Goal: Task Accomplishment & Management: Use online tool/utility

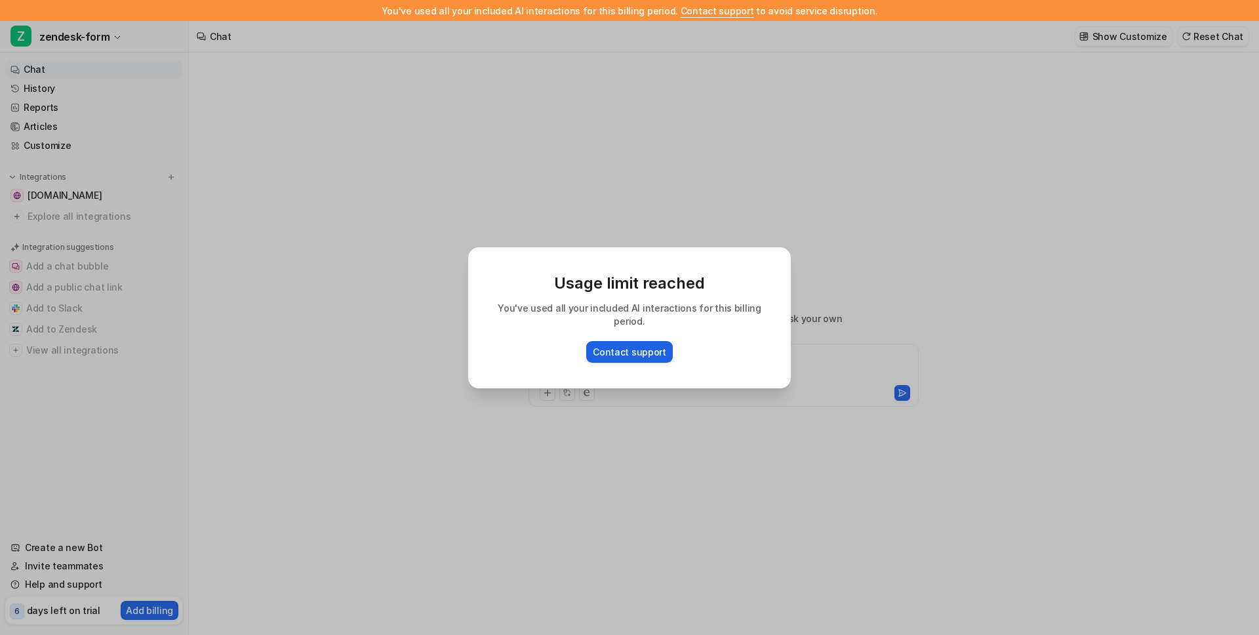
type textarea "**********"
click at [561, 467] on div "Usage limit reached You've used all your included AI interactions for this bill…" at bounding box center [630, 317] width 344 height 635
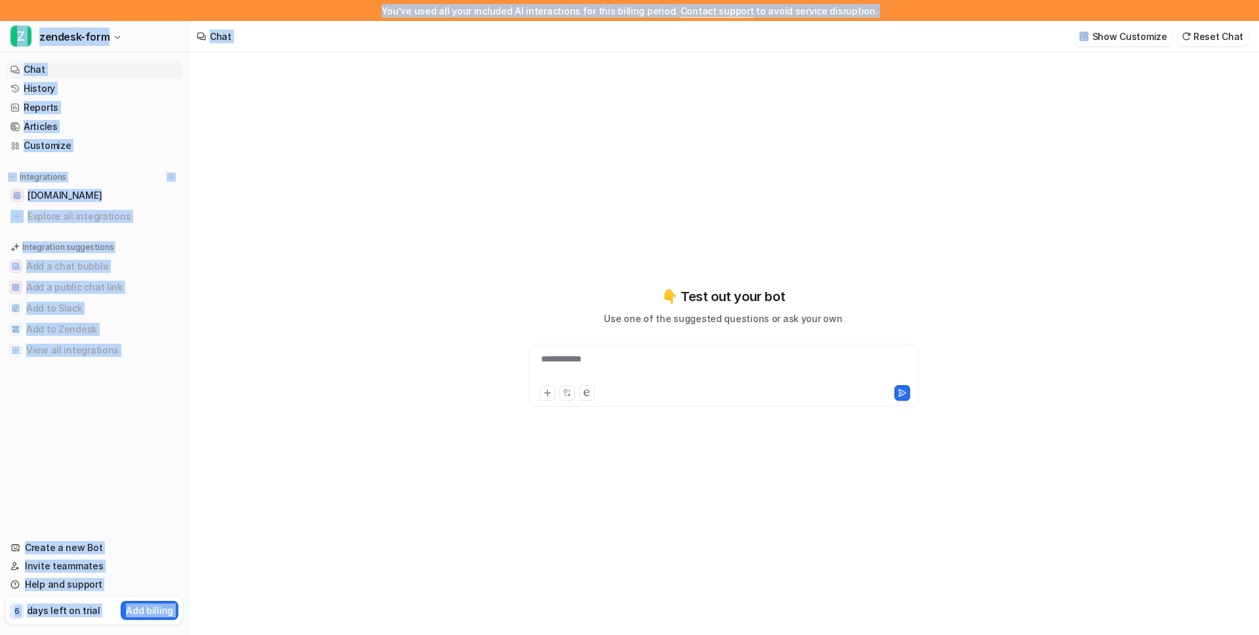
drag, startPoint x: 393, startPoint y: 10, endPoint x: 704, endPoint y: 35, distance: 312.5
click at [704, 35] on div "**********" at bounding box center [629, 317] width 1259 height 635
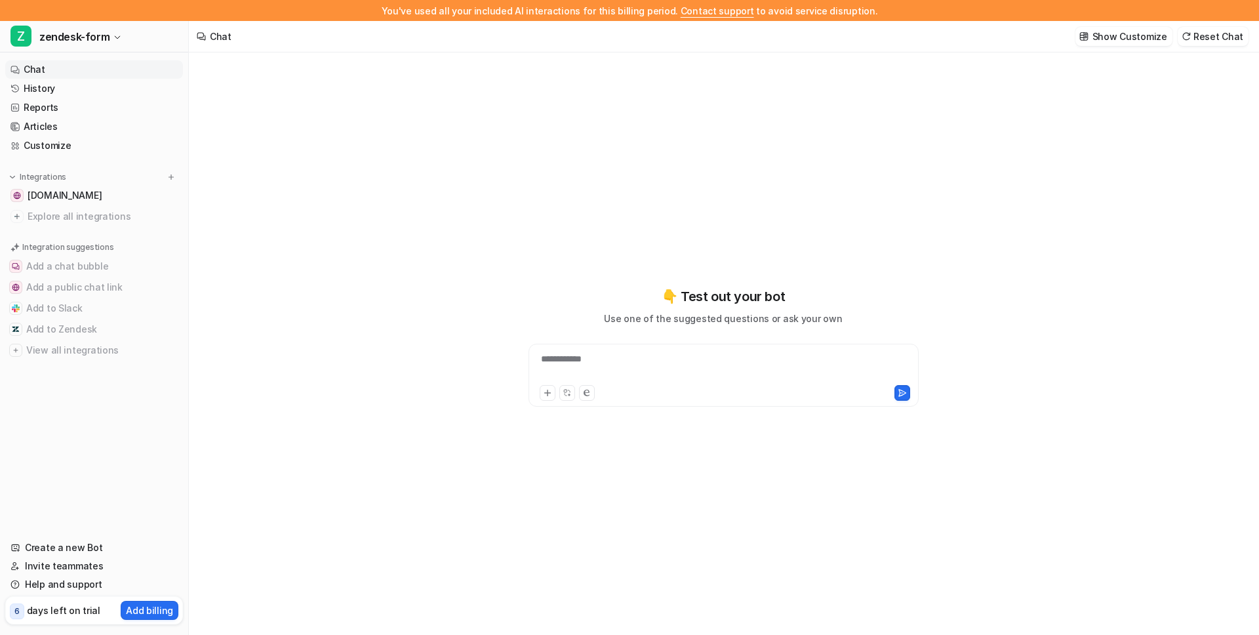
click at [643, 9] on div "You've used all your included AI interactions for this billing period. Contact …" at bounding box center [629, 10] width 1259 height 21
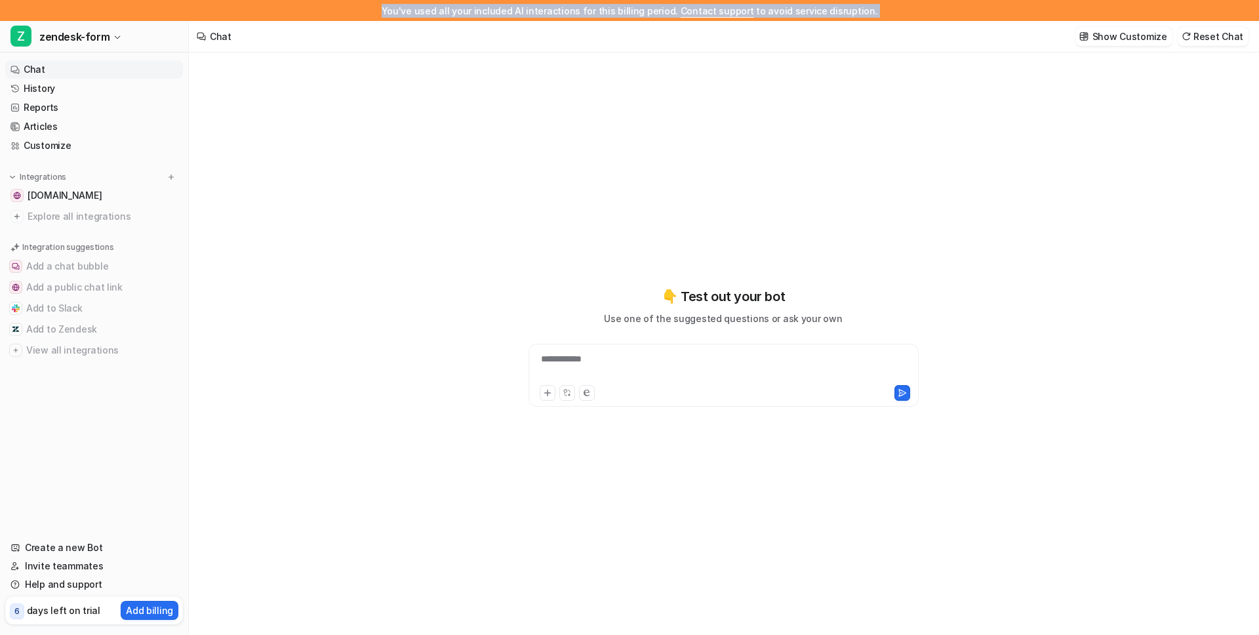
click at [643, 9] on div "You've used all your included AI interactions for this billing period. Contact …" at bounding box center [629, 10] width 1259 height 21
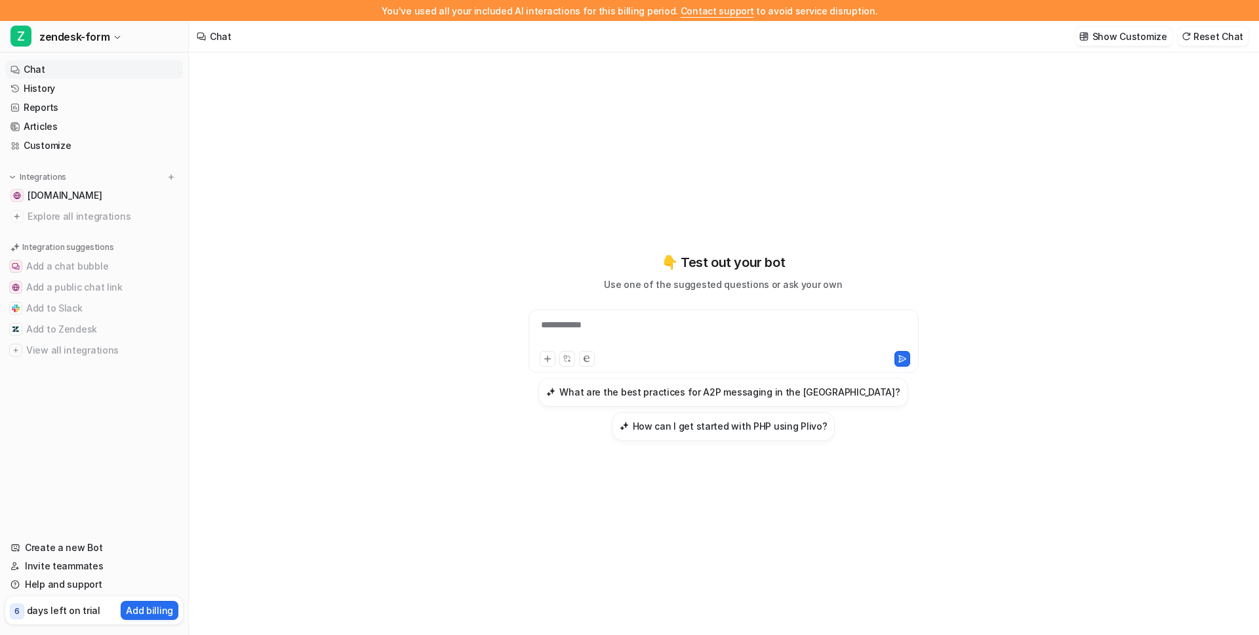
click at [642, 9] on div "You've used all your included AI interactions for this billing period. Contact …" at bounding box center [629, 10] width 1259 height 21
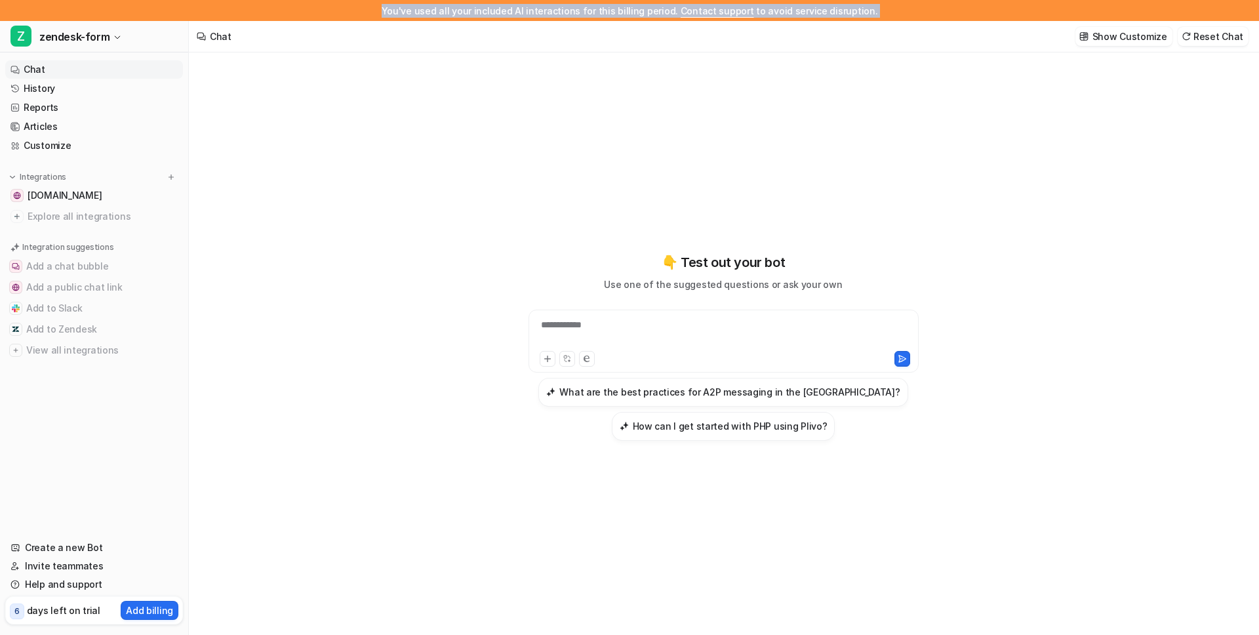
click at [642, 9] on div "You've used all your included AI interactions for this billing period. Contact …" at bounding box center [629, 10] width 1259 height 21
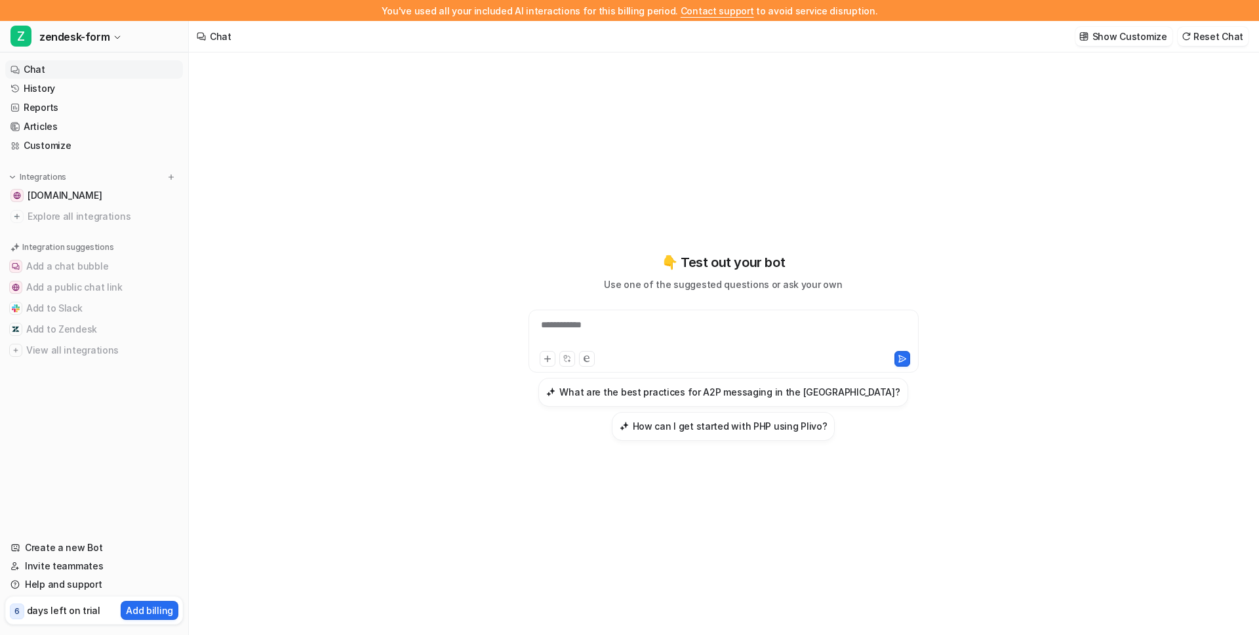
click at [456, 241] on div "**********" at bounding box center [723, 353] width 1069 height 603
click at [85, 195] on span "[DOMAIN_NAME]" at bounding box center [65, 195] width 74 height 13
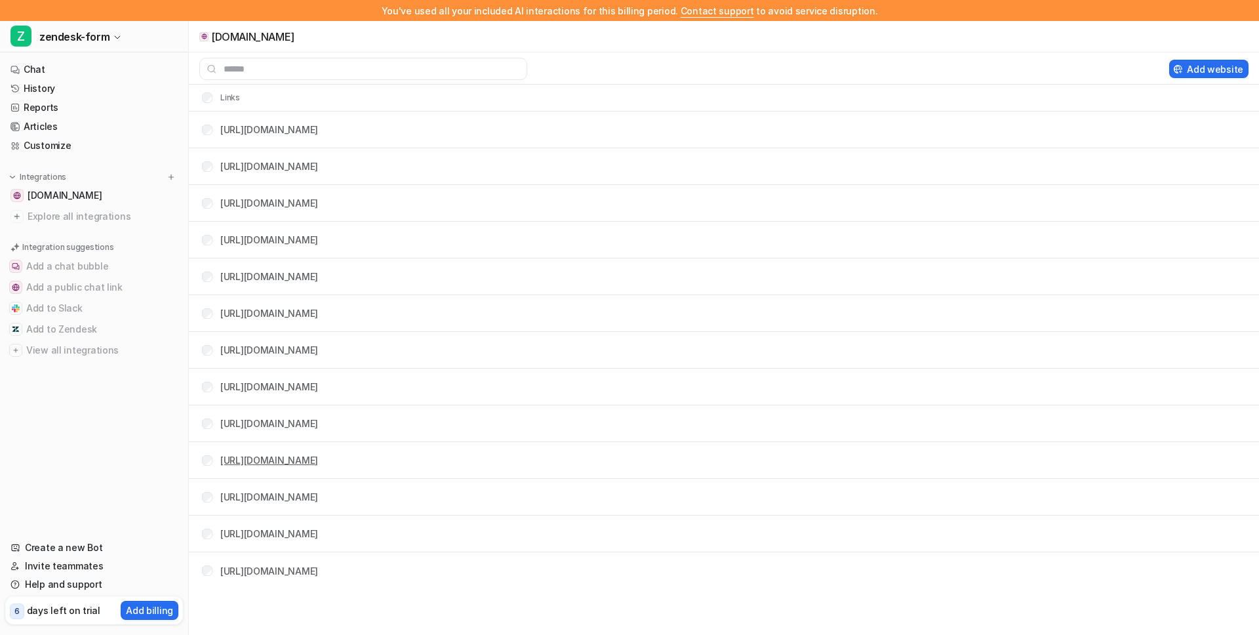
click at [318, 464] on link "[URL][DOMAIN_NAME]" at bounding box center [269, 459] width 98 height 11
click at [56, 126] on link "Articles" at bounding box center [94, 126] width 178 height 18
click at [60, 147] on link "Customize" at bounding box center [94, 145] width 178 height 18
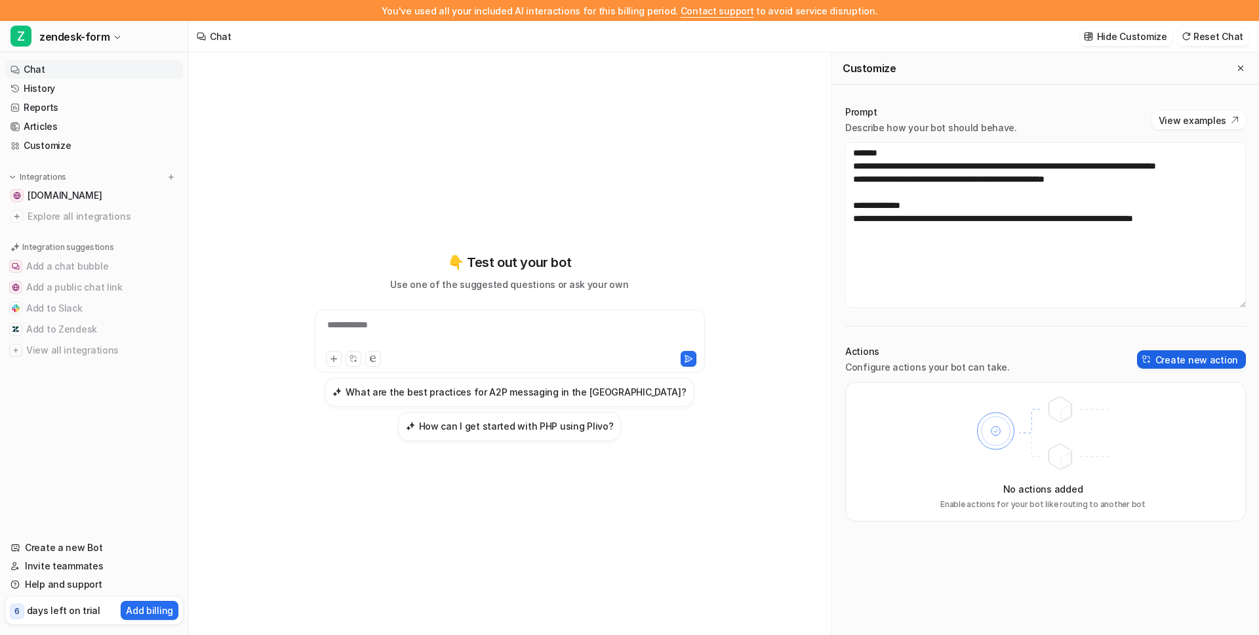
click at [1210, 360] on button "Create new action" at bounding box center [1191, 359] width 109 height 18
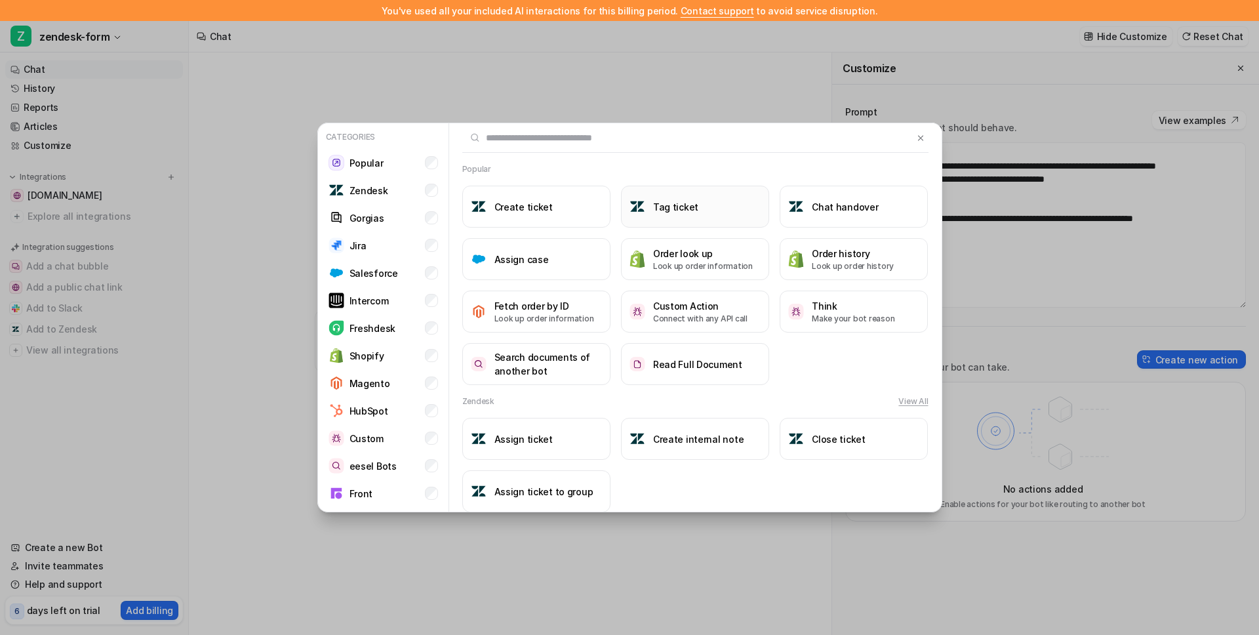
click at [679, 218] on button "Tag ticket" at bounding box center [695, 207] width 148 height 42
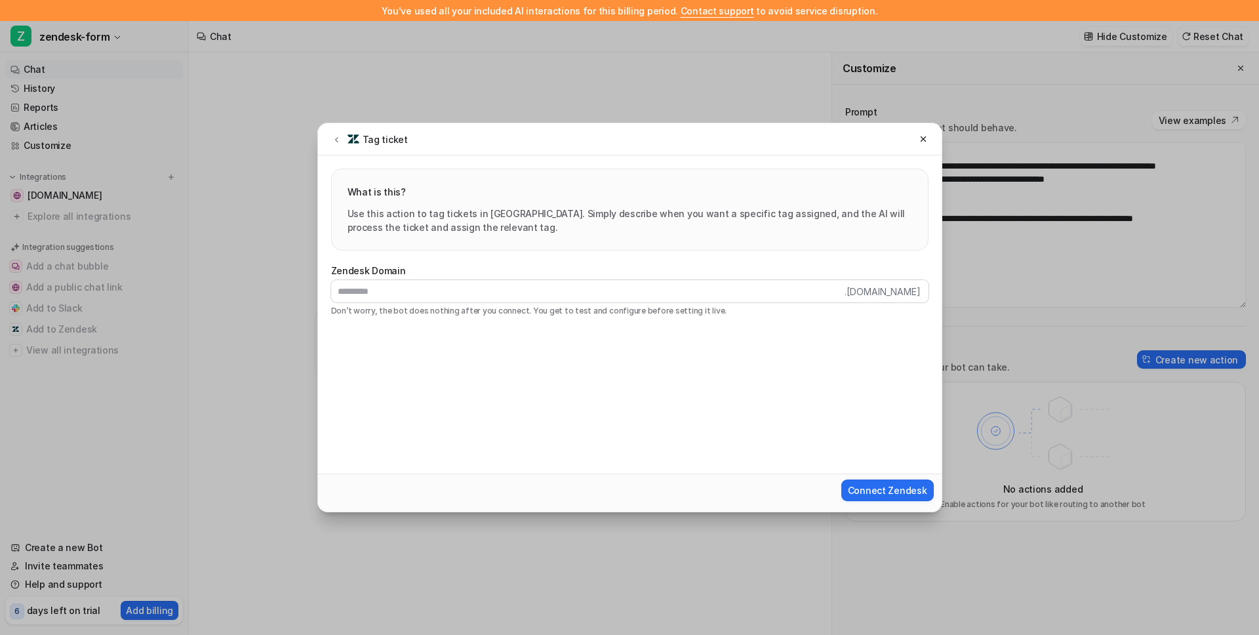
click at [461, 271] on label "Zendesk Domain" at bounding box center [629, 271] width 597 height 14
click at [466, 292] on input "text" at bounding box center [587, 291] width 513 height 22
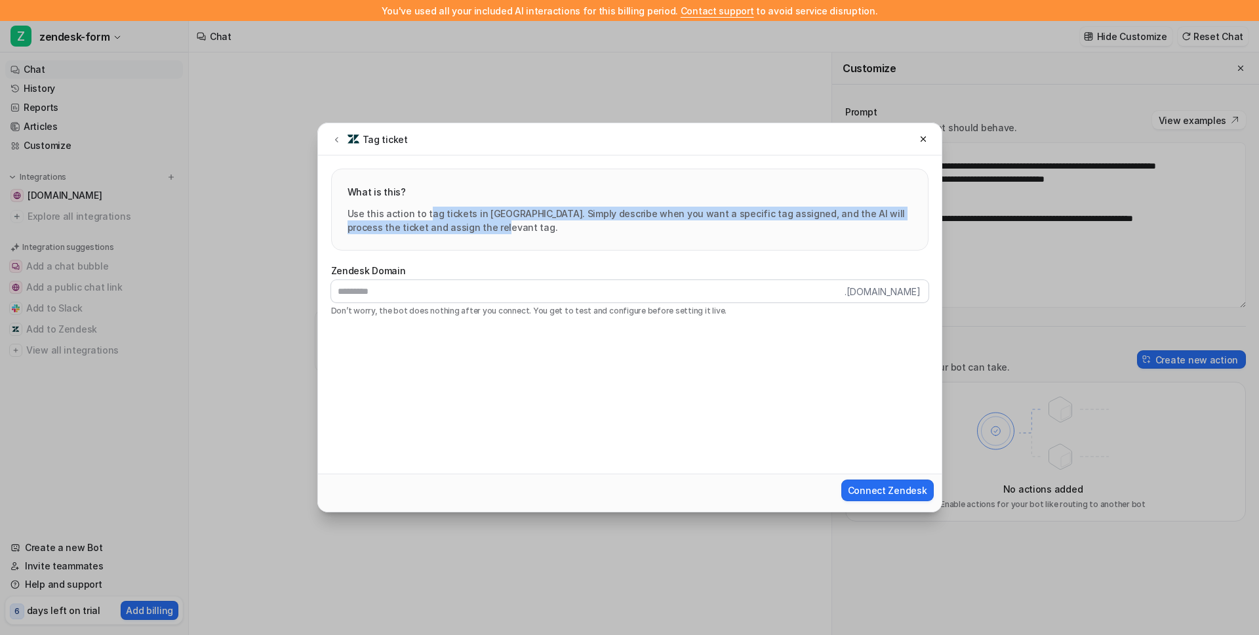
drag, startPoint x: 425, startPoint y: 214, endPoint x: 535, endPoint y: 239, distance: 112.8
click at [535, 239] on div "What is this? Use this action to tag tickets in [GEOGRAPHIC_DATA]. Simply descr…" at bounding box center [630, 209] width 596 height 81
click at [563, 220] on p "Use this action to tag tickets in [GEOGRAPHIC_DATA]. Simply describe when you w…" at bounding box center [629, 221] width 565 height 28
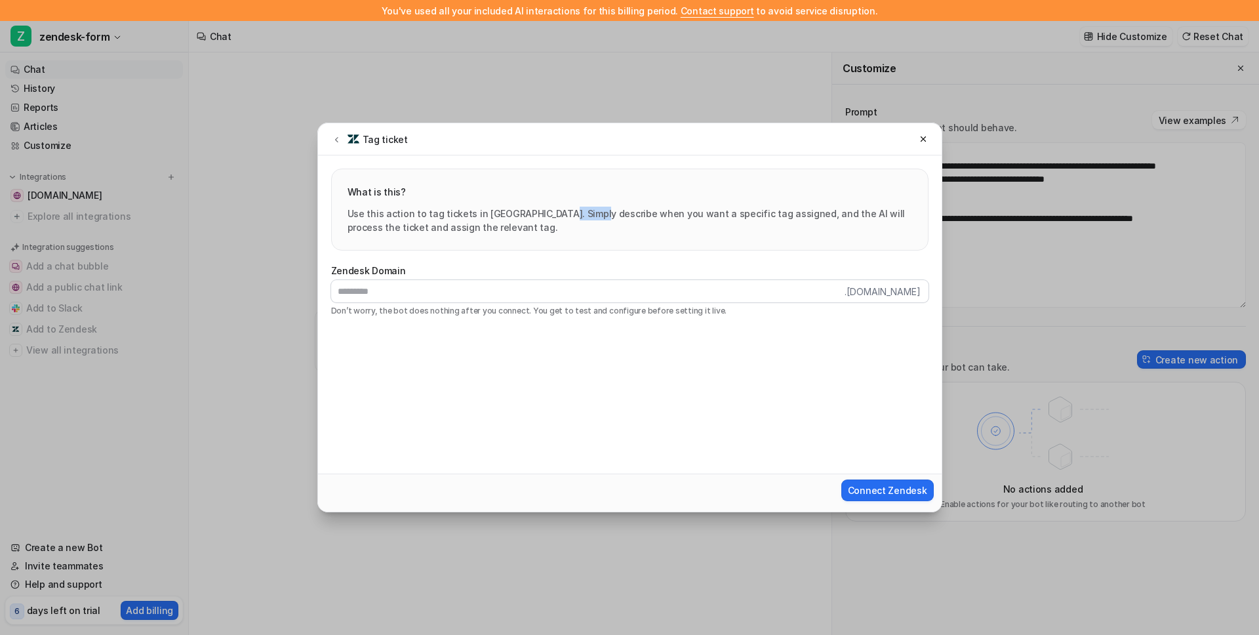
click at [563, 220] on p "Use this action to tag tickets in [GEOGRAPHIC_DATA]. Simply describe when you w…" at bounding box center [629, 221] width 565 height 28
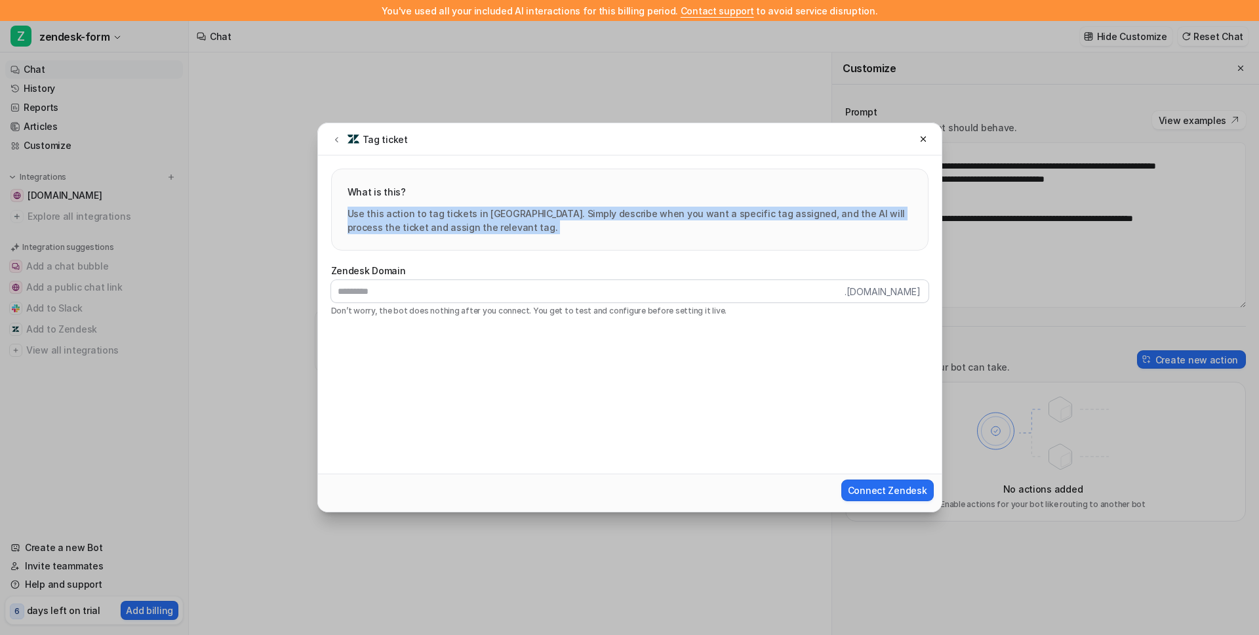
click at [563, 220] on p "Use this action to tag tickets in [GEOGRAPHIC_DATA]. Simply describe when you w…" at bounding box center [629, 221] width 565 height 28
click at [572, 218] on p "Use this action to tag tickets in [GEOGRAPHIC_DATA]. Simply describe when you w…" at bounding box center [629, 221] width 565 height 28
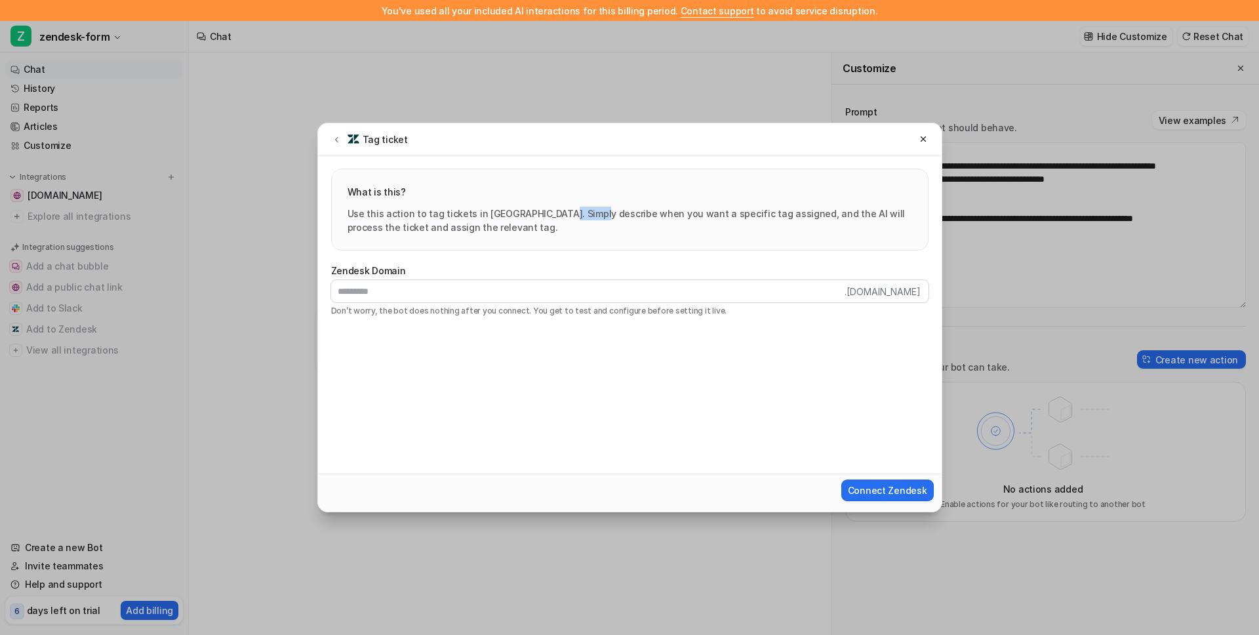
click at [572, 218] on p "Use this action to tag tickets in [GEOGRAPHIC_DATA]. Simply describe when you w…" at bounding box center [629, 221] width 565 height 28
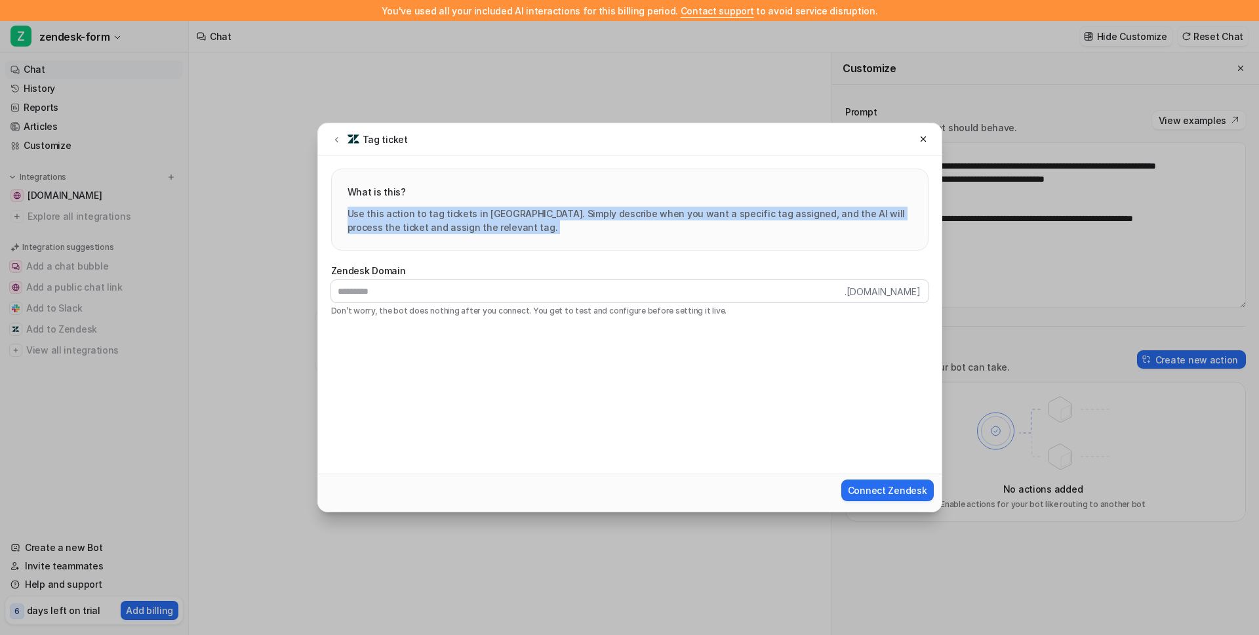
click at [572, 218] on p "Use this action to tag tickets in [GEOGRAPHIC_DATA]. Simply describe when you w…" at bounding box center [629, 221] width 565 height 28
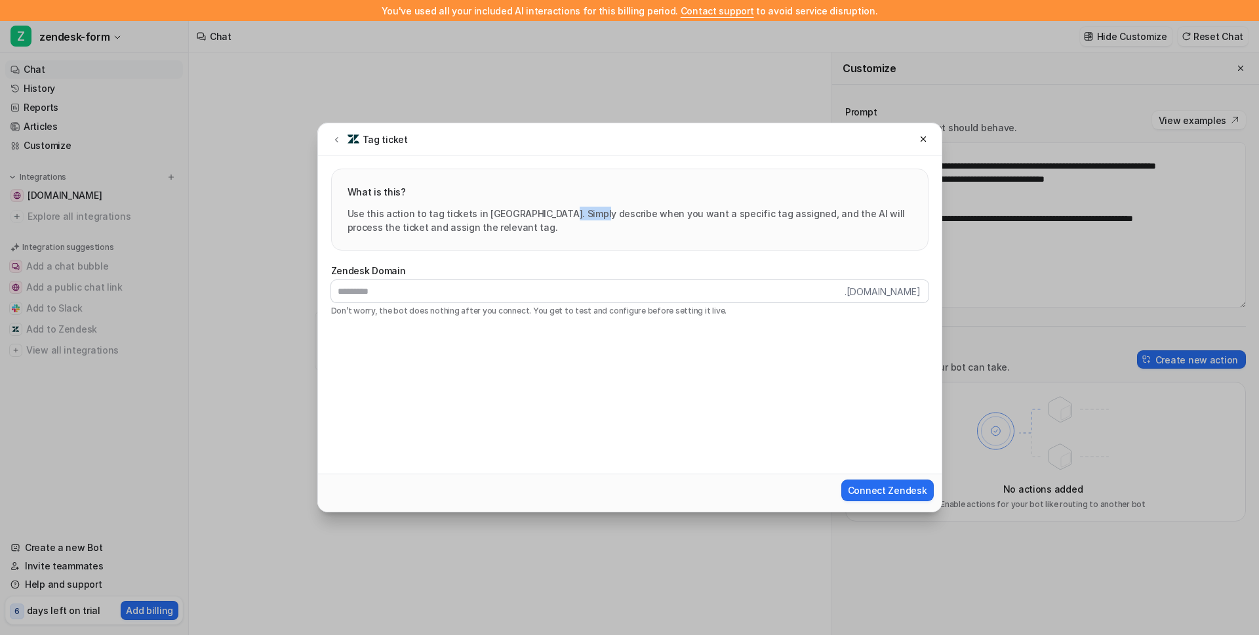
click at [572, 218] on p "Use this action to tag tickets in [GEOGRAPHIC_DATA]. Simply describe when you w…" at bounding box center [629, 221] width 565 height 28
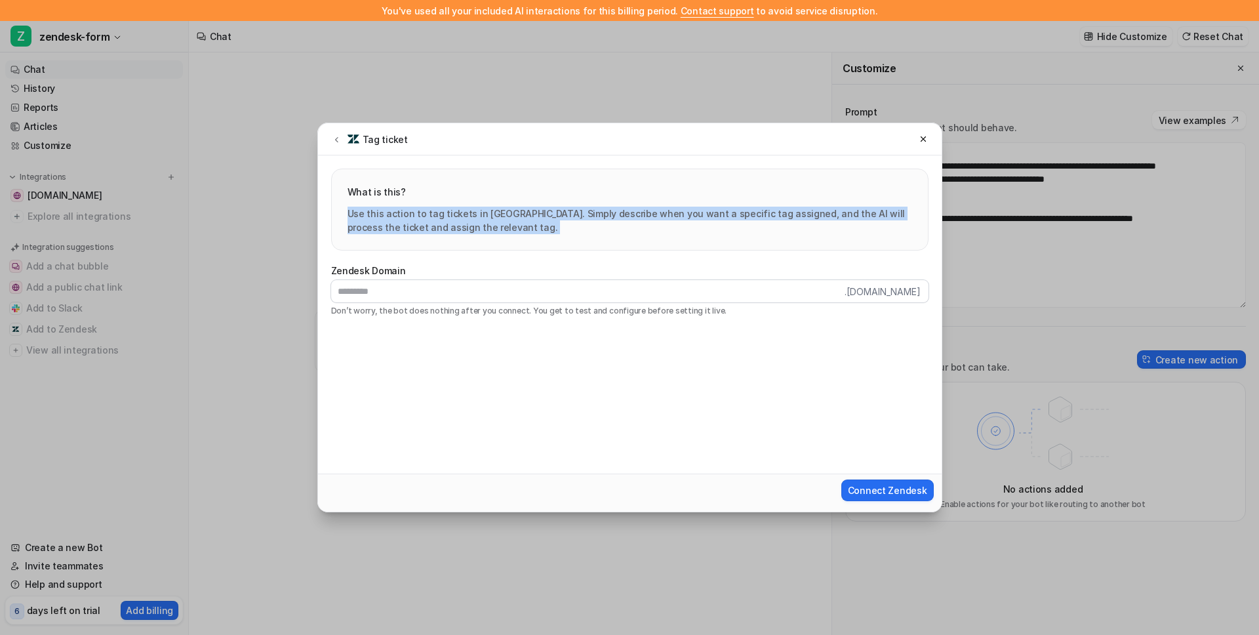
click at [572, 218] on p "Use this action to tag tickets in [GEOGRAPHIC_DATA]. Simply describe when you w…" at bounding box center [629, 221] width 565 height 28
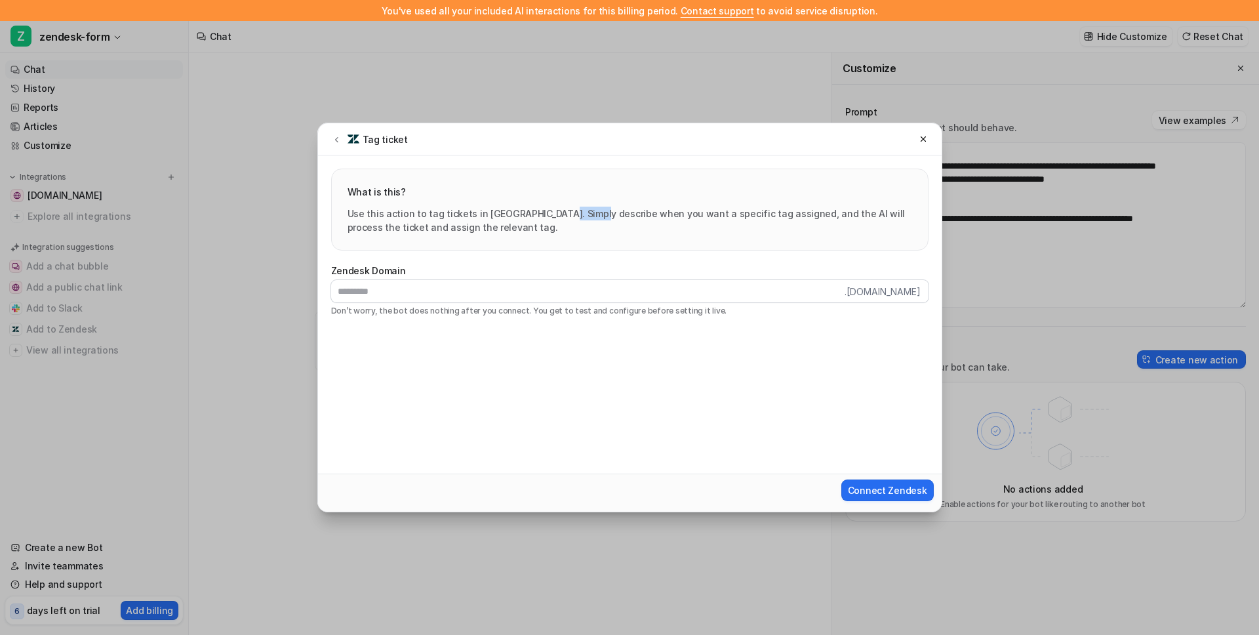
click at [572, 218] on p "Use this action to tag tickets in [GEOGRAPHIC_DATA]. Simply describe when you w…" at bounding box center [629, 221] width 565 height 28
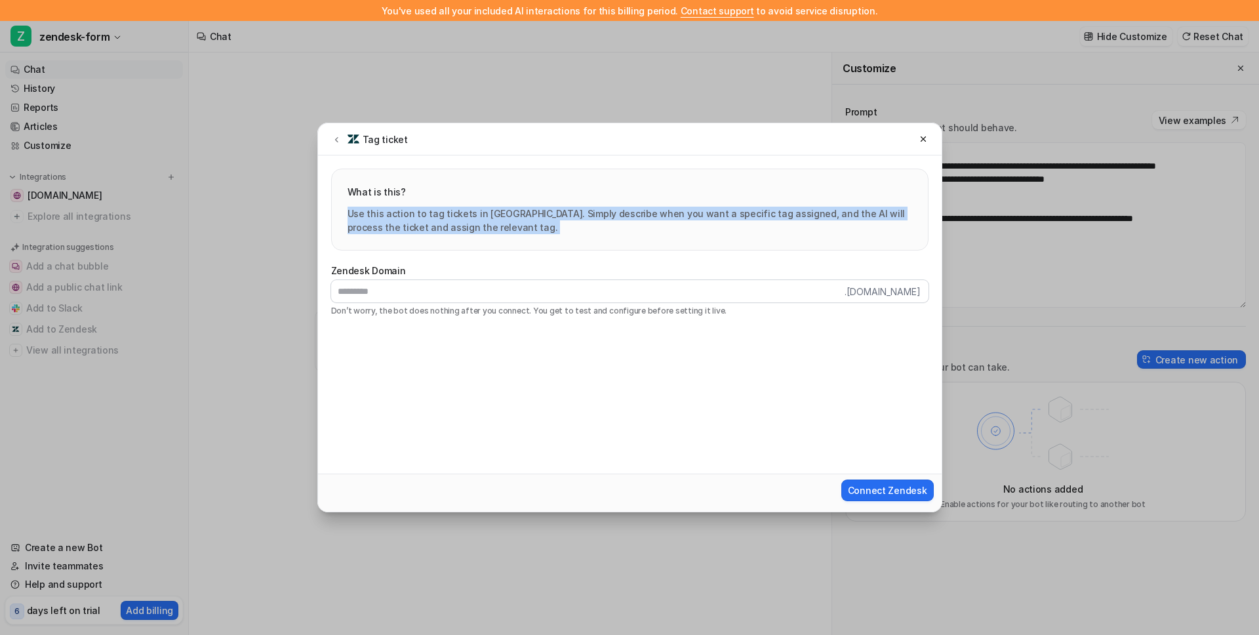
click at [572, 218] on p "Use this action to tag tickets in [GEOGRAPHIC_DATA]. Simply describe when you w…" at bounding box center [629, 221] width 565 height 28
click at [572, 216] on p "Use this action to tag tickets in [GEOGRAPHIC_DATA]. Simply describe when you w…" at bounding box center [629, 221] width 565 height 28
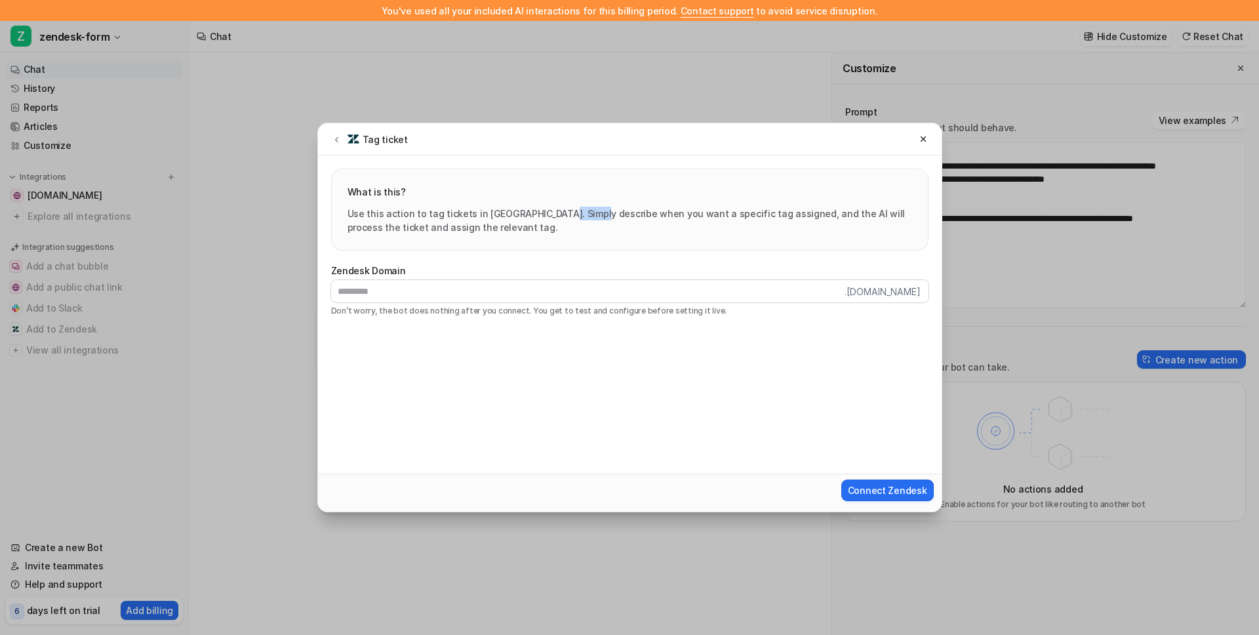
click at [572, 216] on p "Use this action to tag tickets in [GEOGRAPHIC_DATA]. Simply describe when you w…" at bounding box center [629, 221] width 565 height 28
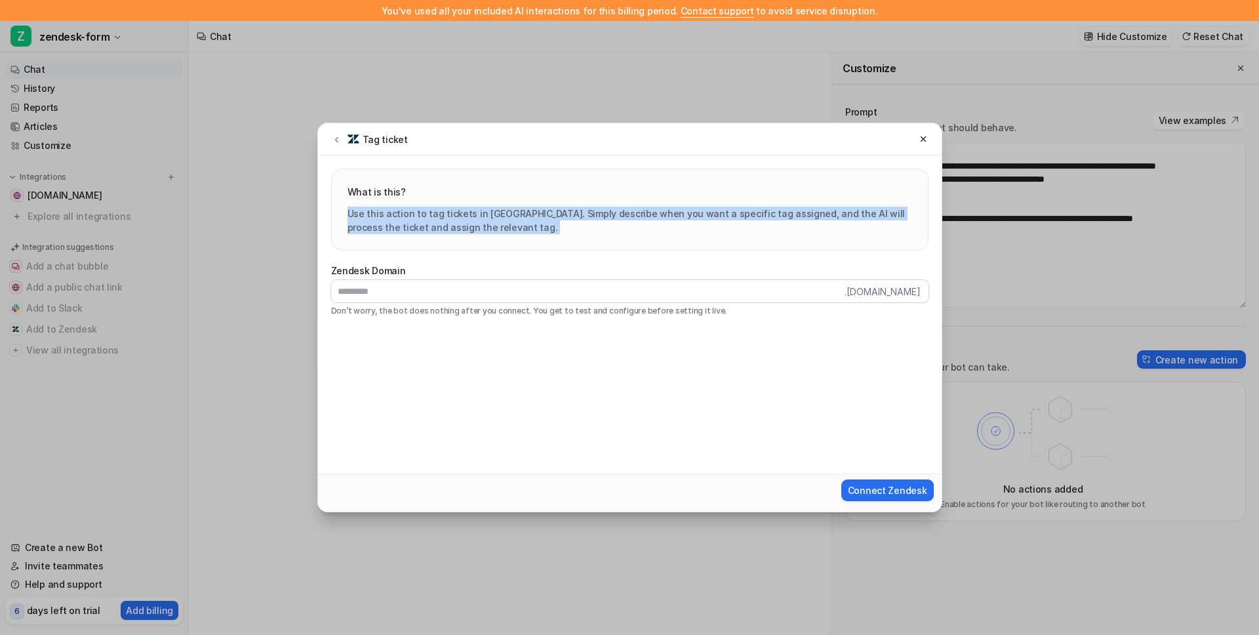
click at [572, 216] on p "Use this action to tag tickets in [GEOGRAPHIC_DATA]. Simply describe when you w…" at bounding box center [629, 221] width 565 height 28
click at [923, 142] on icon at bounding box center [923, 138] width 9 height 9
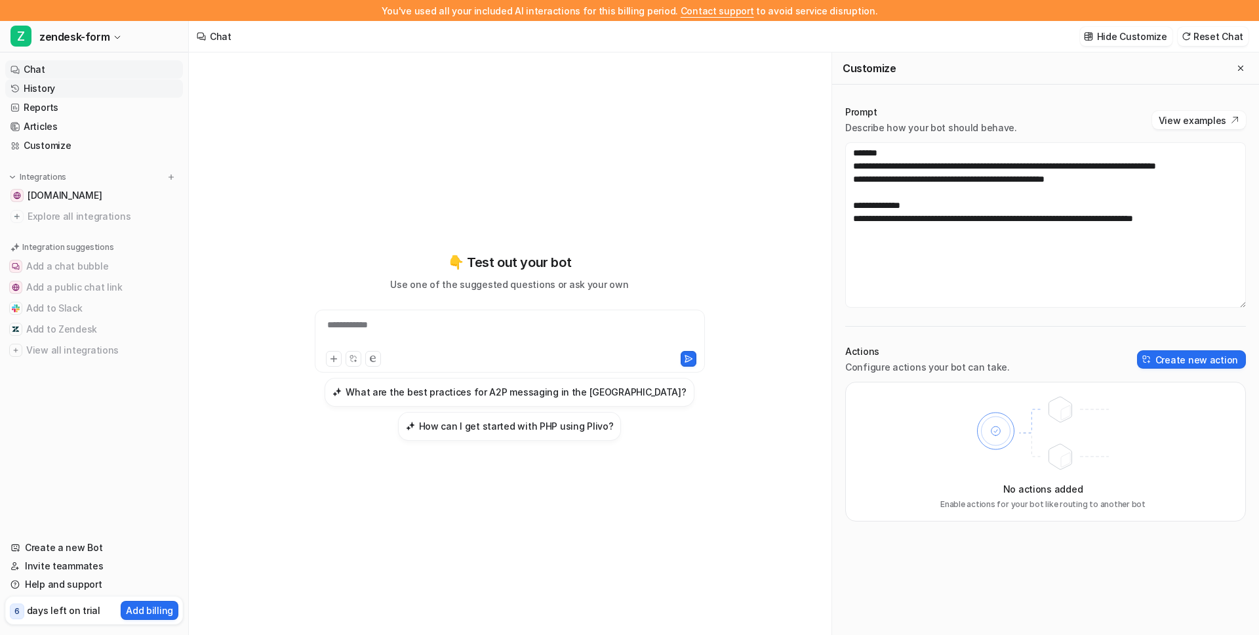
click at [19, 87] on icon at bounding box center [14, 88] width 9 height 9
click at [58, 94] on link "History" at bounding box center [94, 88] width 178 height 18
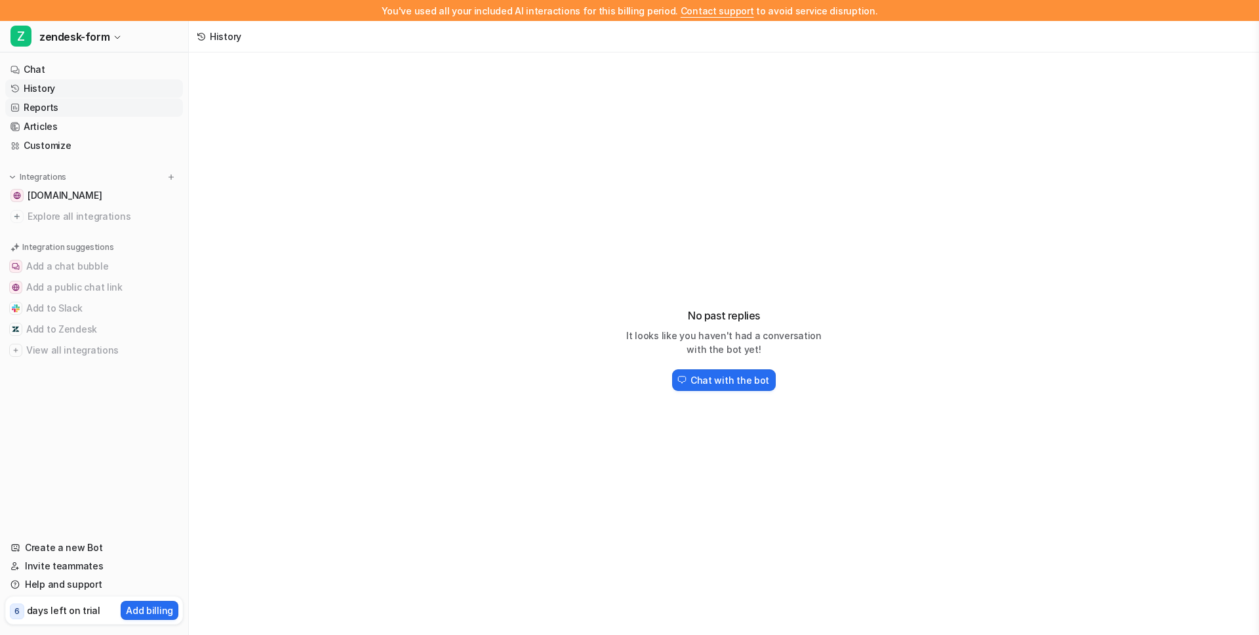
click at [64, 111] on link "Reports" at bounding box center [94, 107] width 178 height 18
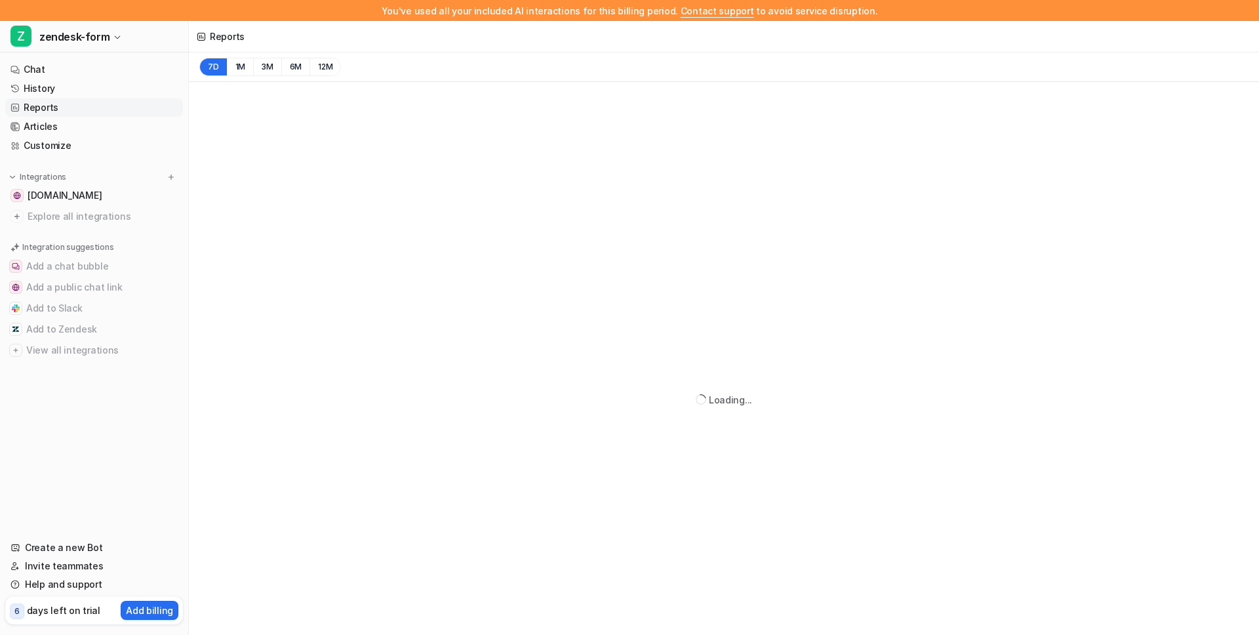
click at [64, 111] on link "Reports" at bounding box center [94, 107] width 178 height 18
click at [67, 123] on link "Articles" at bounding box center [94, 126] width 178 height 18
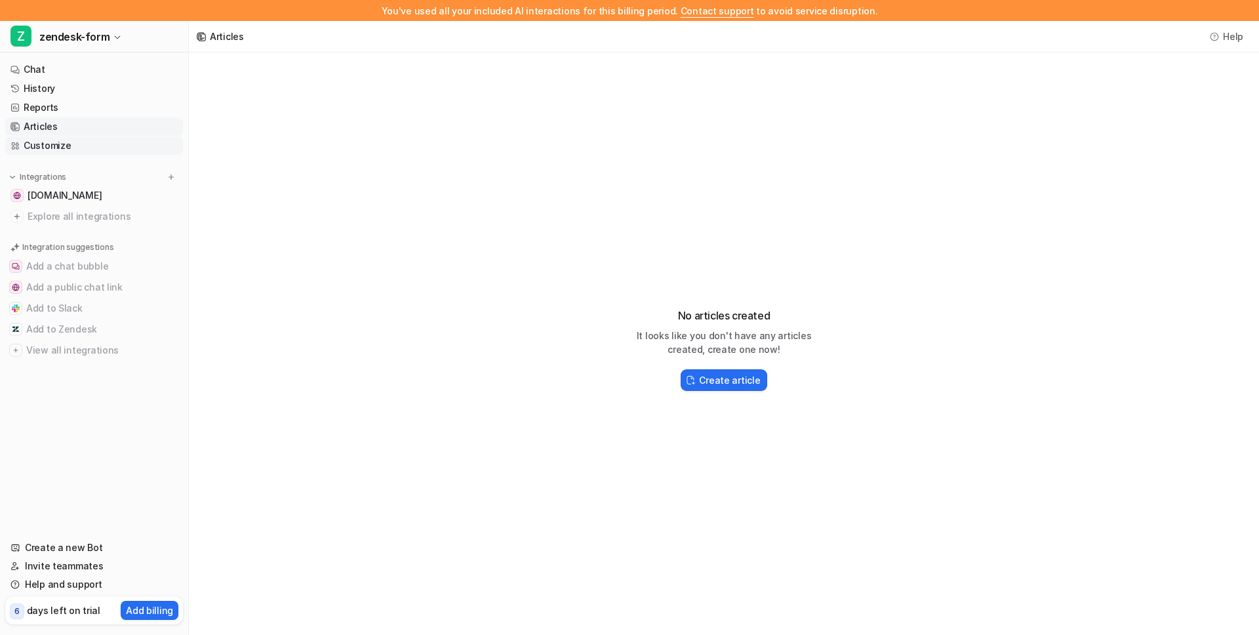
click at [76, 149] on link "Customize" at bounding box center [94, 145] width 178 height 18
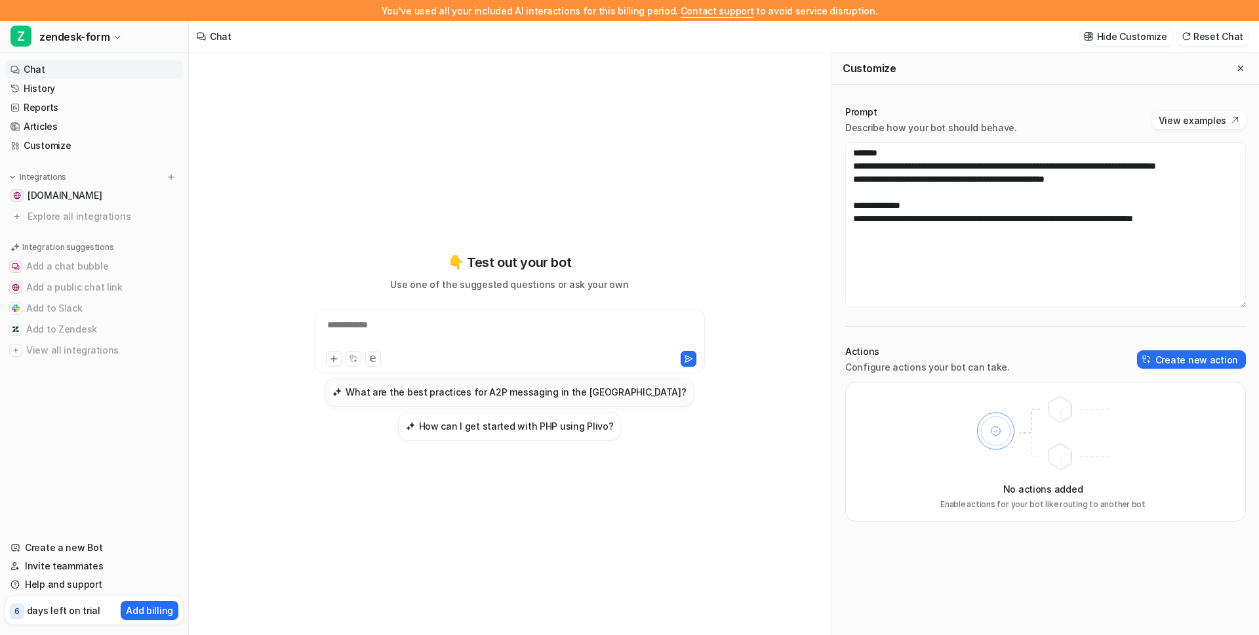
click at [546, 389] on h3 "What are the best practices for A2P messaging in the [GEOGRAPHIC_DATA]?" at bounding box center [516, 392] width 340 height 14
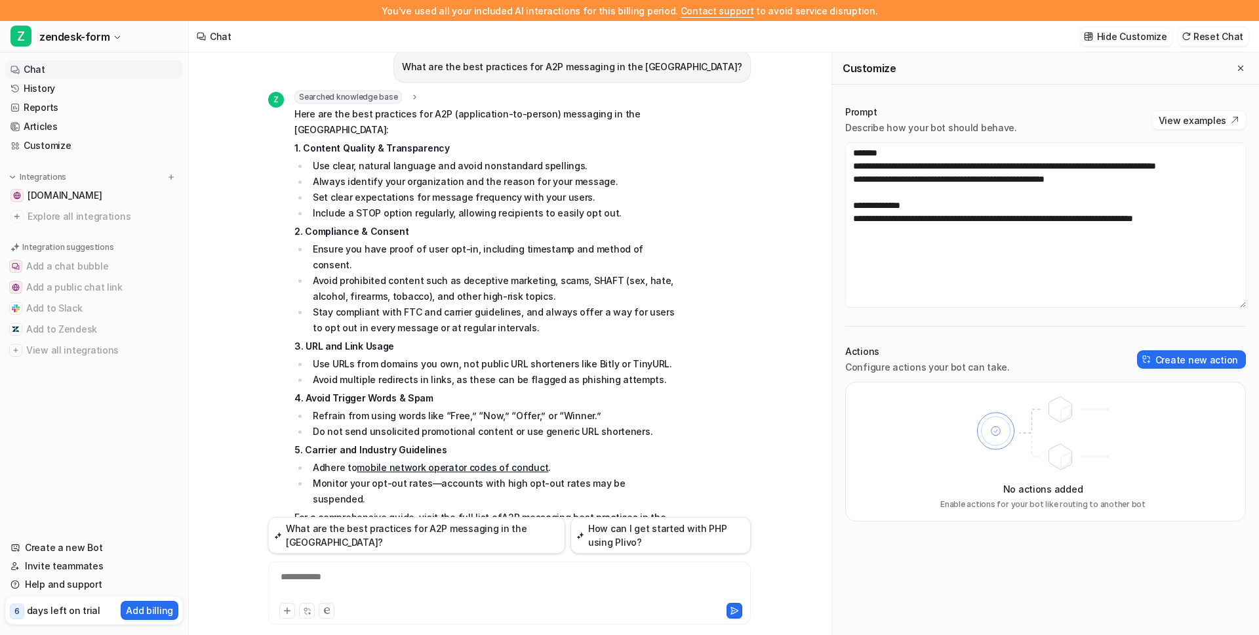
scroll to position [21, 0]
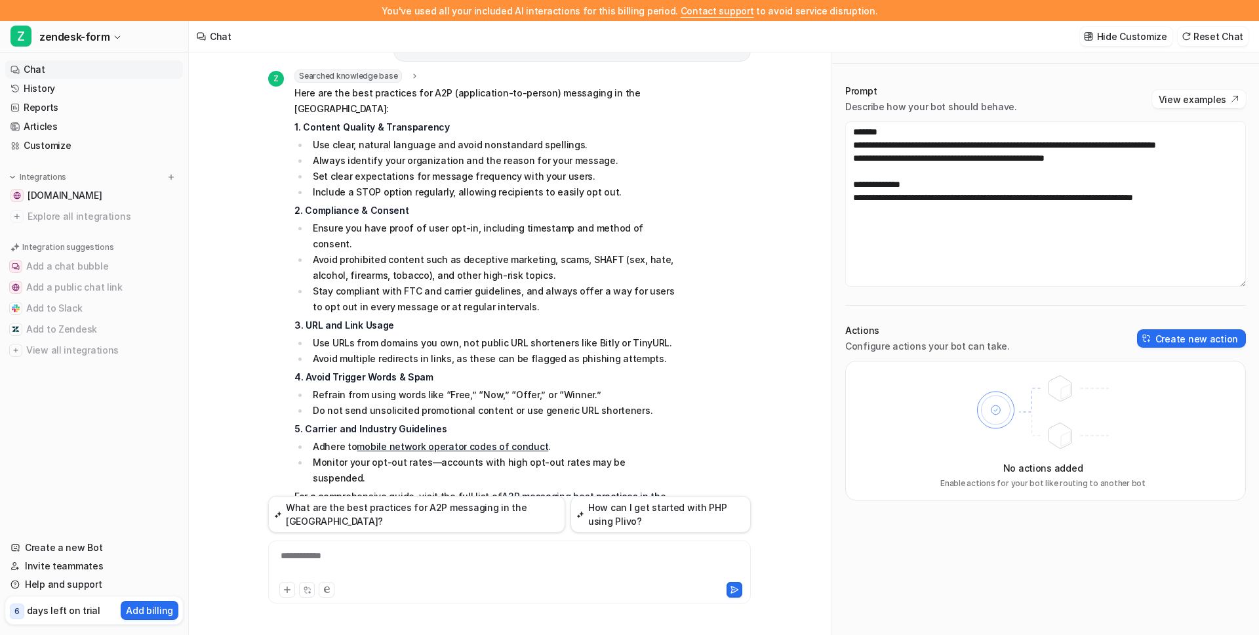
drag, startPoint x: 17, startPoint y: 346, endPoint x: 56, endPoint y: 406, distance: 71.7
click at [56, 406] on nav "Chat History Reports Articles Customize Integrations [DOMAIN_NAME] Explore all …" at bounding box center [94, 291] width 188 height 473
click at [30, 175] on p "Integrations" at bounding box center [43, 177] width 47 height 10
click at [33, 148] on link "Customize" at bounding box center [94, 145] width 178 height 18
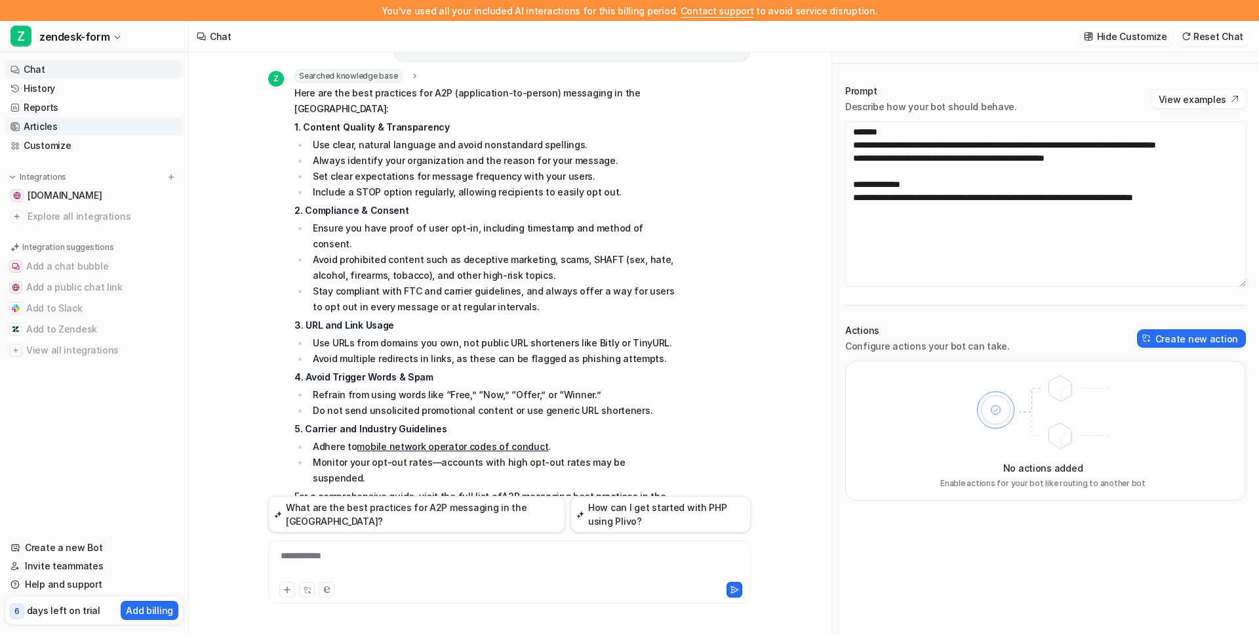
click at [35, 128] on link "Articles" at bounding box center [94, 126] width 178 height 18
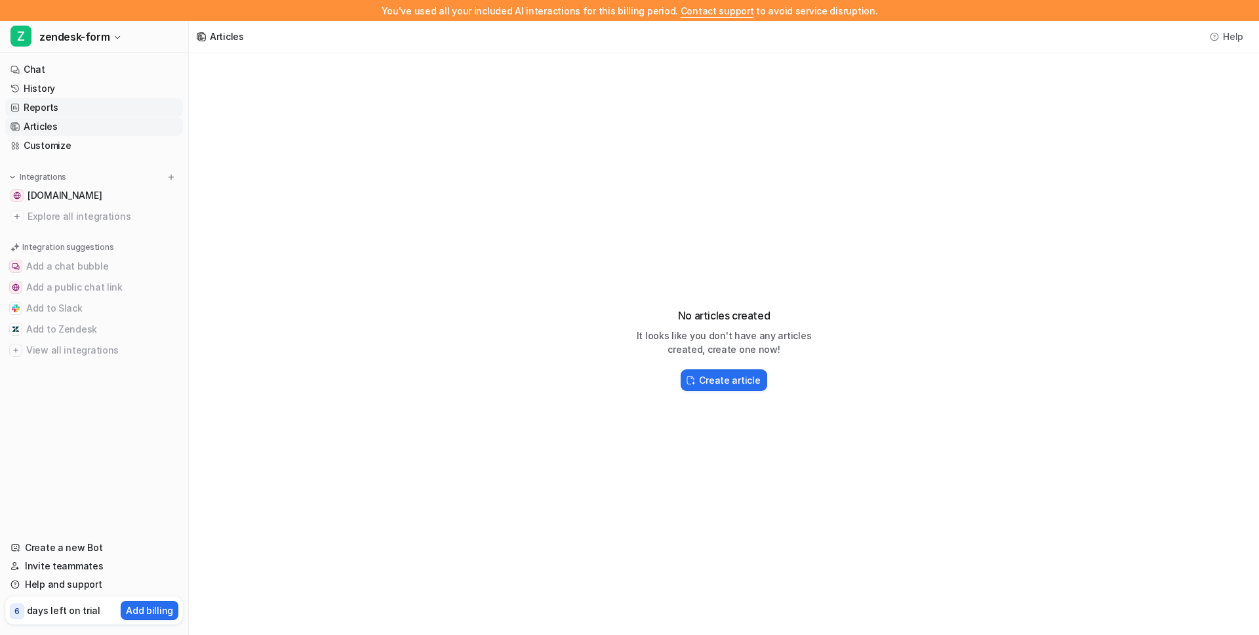
click at [35, 113] on link "Reports" at bounding box center [94, 107] width 178 height 18
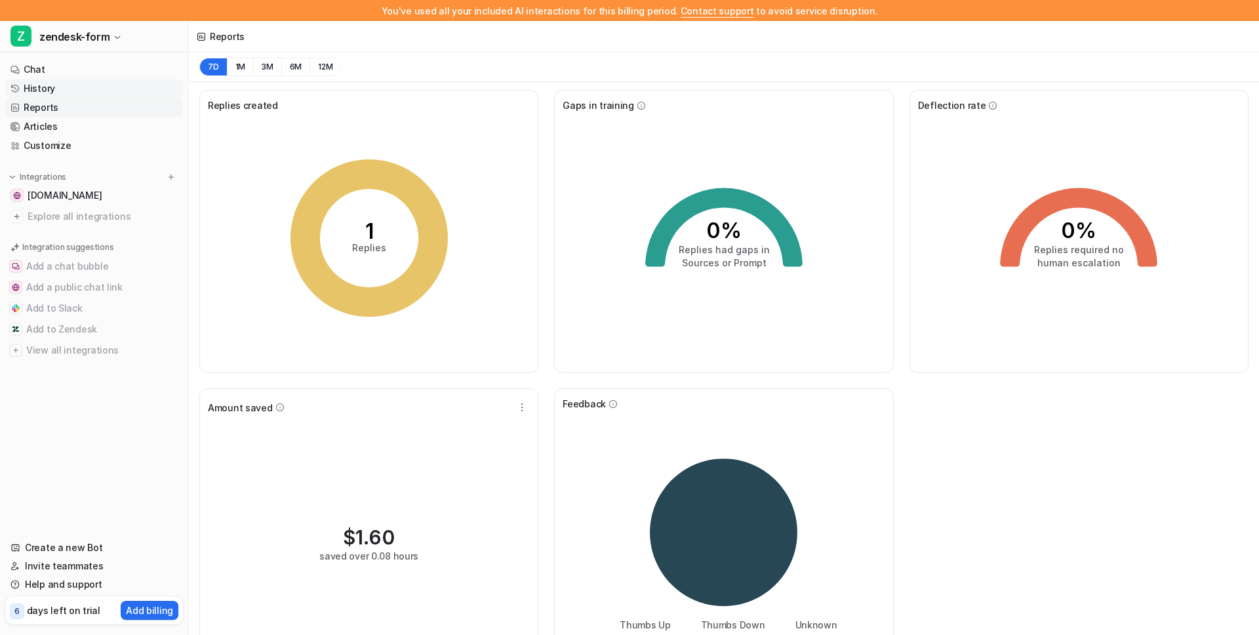
click at [106, 83] on link "History" at bounding box center [94, 88] width 178 height 18
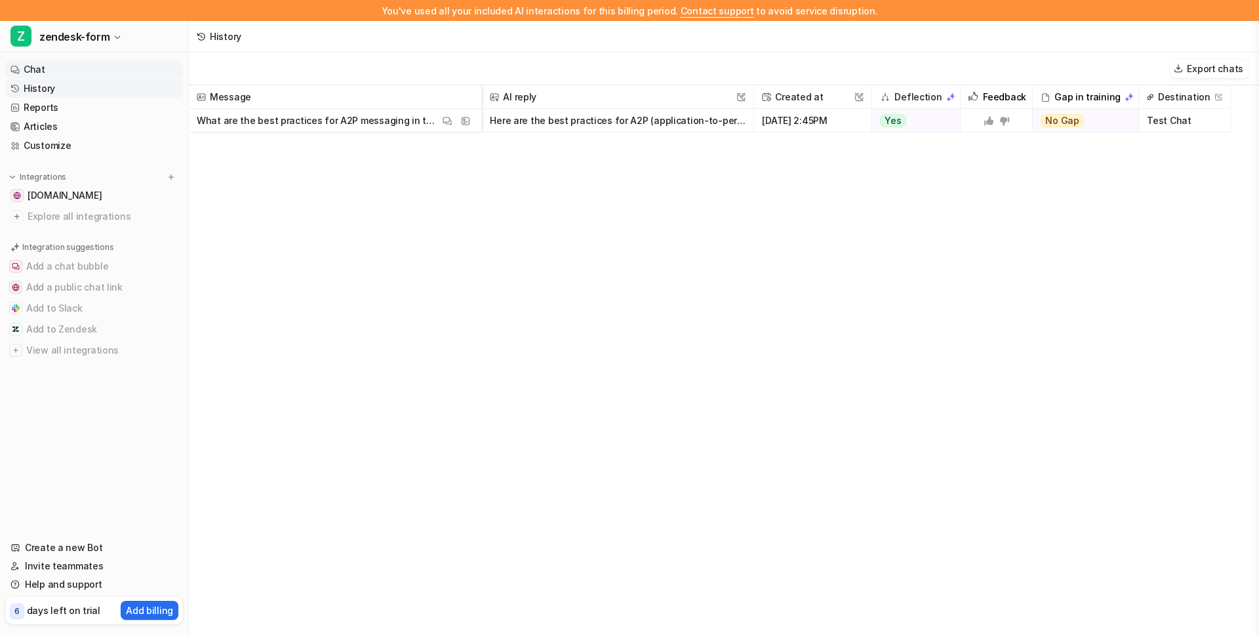
click at [53, 64] on link "Chat" at bounding box center [94, 69] width 178 height 18
